Goal: Find specific page/section: Find specific page/section

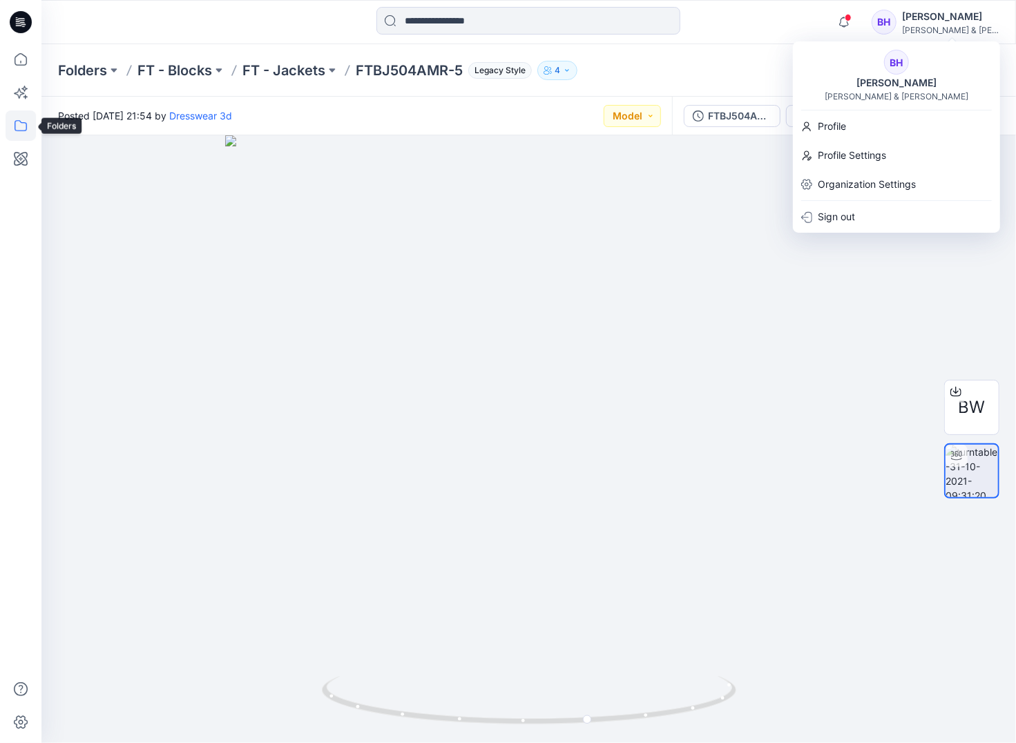
click at [23, 122] on icon at bounding box center [21, 125] width 30 height 30
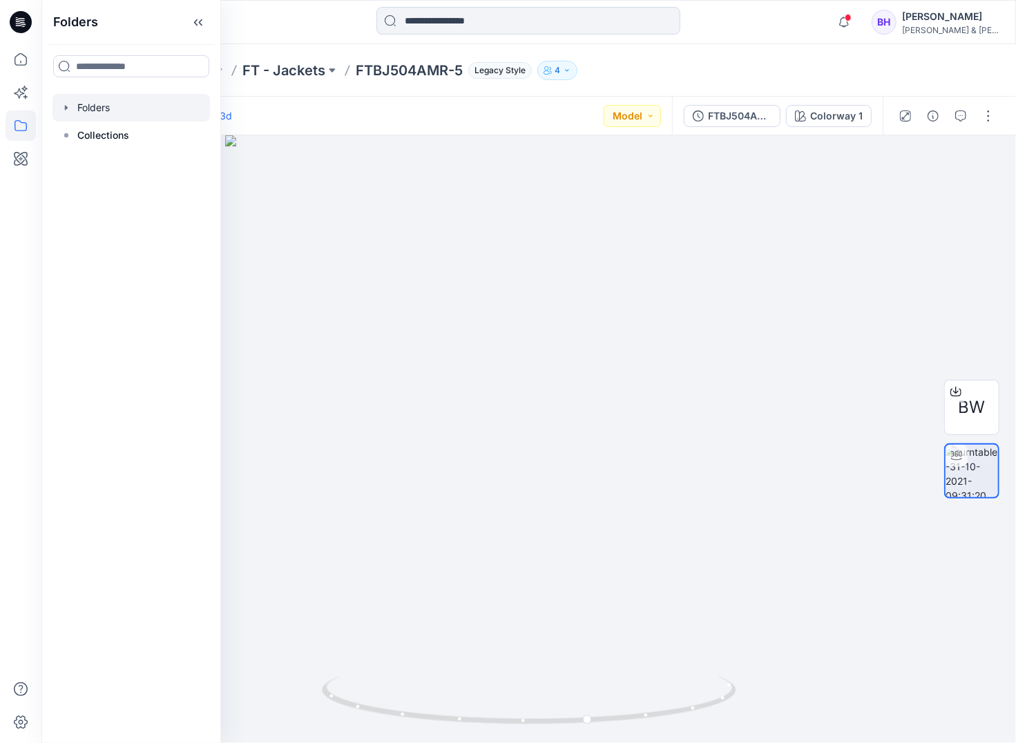
click at [69, 105] on icon "button" at bounding box center [66, 107] width 11 height 11
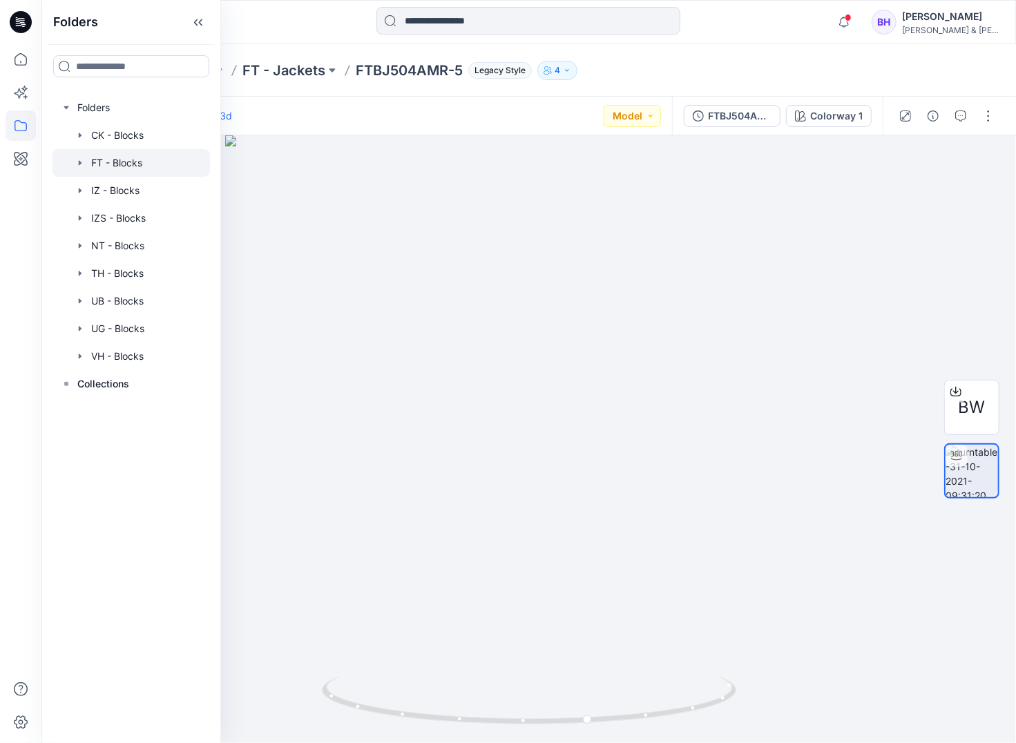
click at [115, 164] on div at bounding box center [130, 163] width 157 height 28
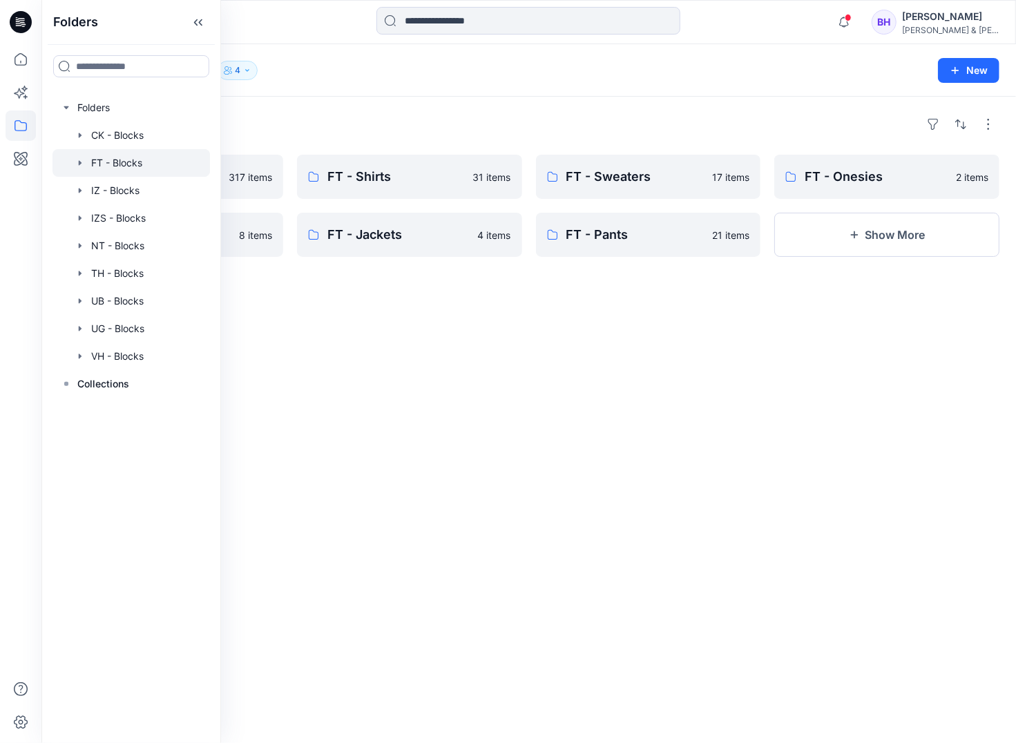
click at [476, 349] on div "Folders FT - Sets 317 items FT - Shortalls 8 items FT - Shirts 31 items FT - Ja…" at bounding box center [528, 420] width 974 height 646
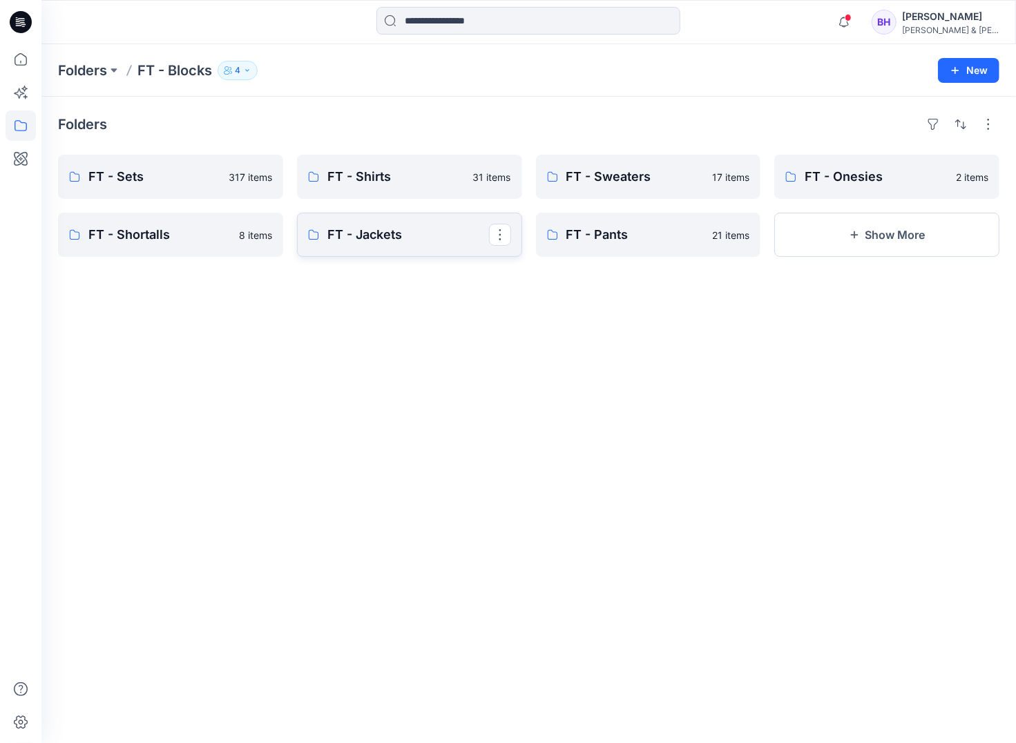
click at [381, 243] on p "FT - Jackets" at bounding box center [408, 234] width 162 height 19
click at [160, 175] on p "FT - Sets" at bounding box center [169, 176] width 162 height 19
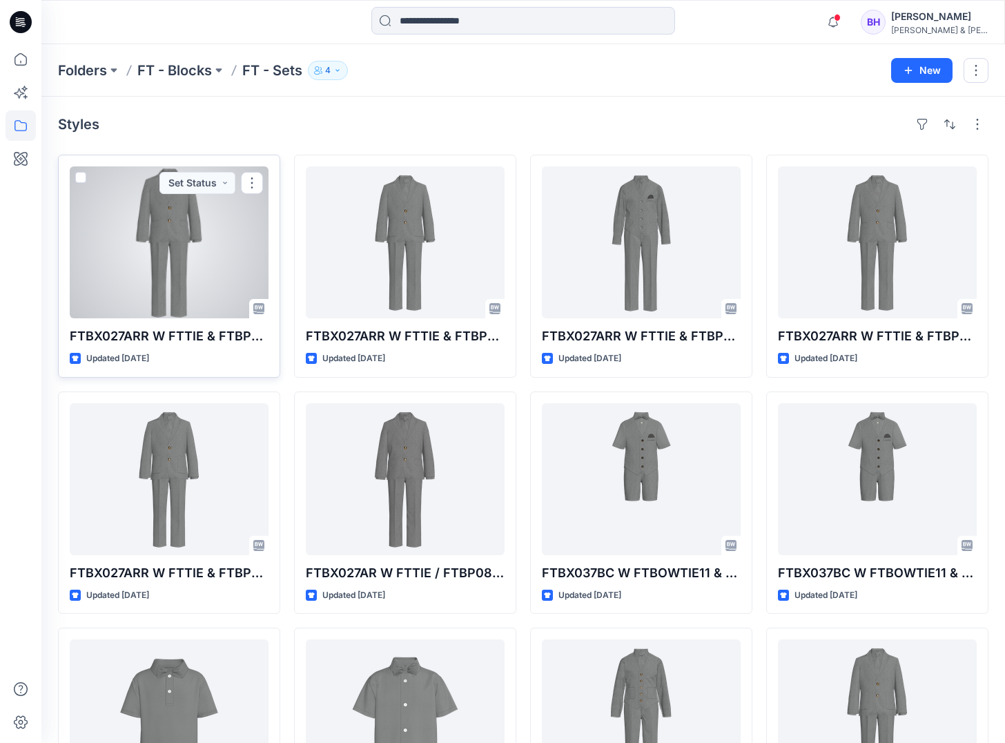
click at [195, 229] on div at bounding box center [169, 242] width 199 height 152
